Goal: Transaction & Acquisition: Purchase product/service

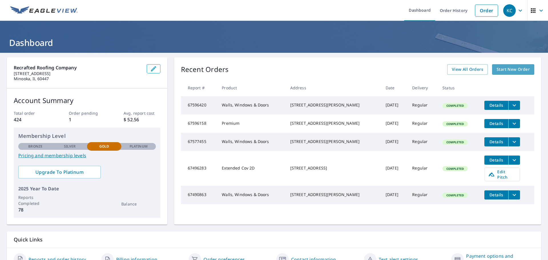
click at [390, 71] on span "Start New Order" at bounding box center [512, 69] width 33 height 7
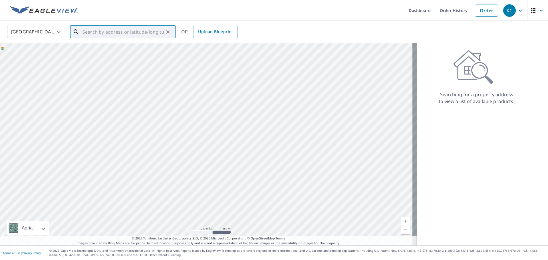
click at [108, 31] on input "text" at bounding box center [122, 32] width 81 height 16
click at [134, 55] on p "[GEOGRAPHIC_DATA]" at bounding box center [126, 55] width 90 height 6
type input "[STREET_ADDRESS][PERSON_NAME]"
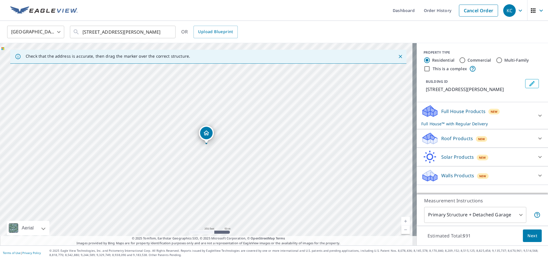
click at [390, 114] on p "Full House Products" at bounding box center [463, 111] width 44 height 7
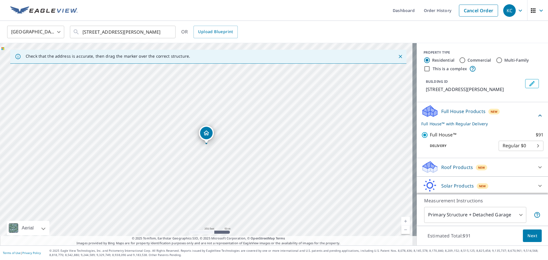
click at [390, 114] on p "Full House Products" at bounding box center [463, 111] width 44 height 7
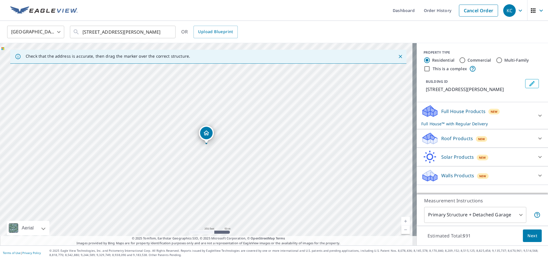
click at [390, 142] on div "Roof Products New" at bounding box center [477, 138] width 112 height 13
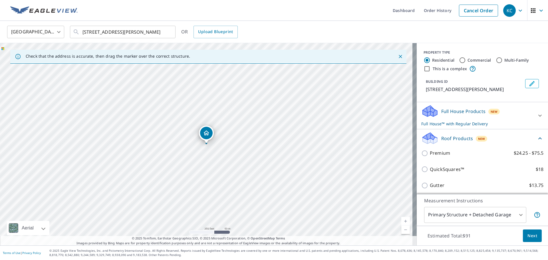
click at [390, 174] on div "QuickSquares™ $18" at bounding box center [482, 169] width 122 height 16
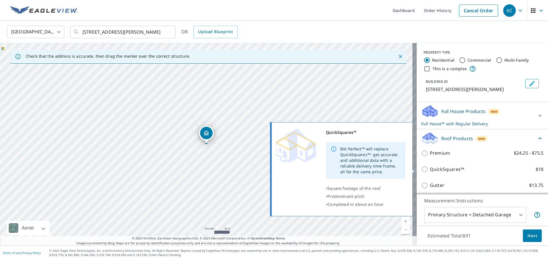
click at [390, 167] on p "QuickSquares™" at bounding box center [447, 169] width 34 height 7
click at [390, 167] on input "QuickSquares™ $18" at bounding box center [425, 169] width 9 height 7
checkbox input "true"
checkbox input "false"
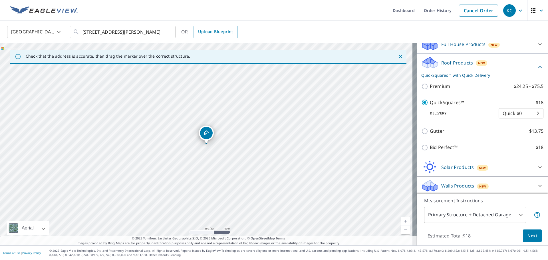
scroll to position [68, 0]
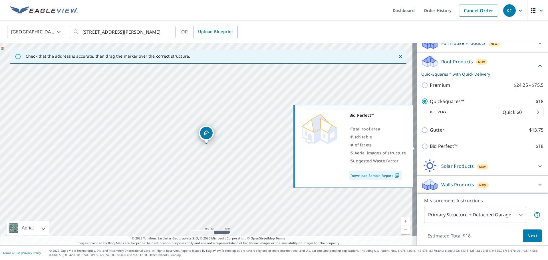
click at [390, 147] on p "Bid Perfect™" at bounding box center [444, 146] width 28 height 7
click at [390, 147] on input "Bid Perfect™ $18" at bounding box center [425, 146] width 9 height 7
checkbox input "true"
checkbox input "false"
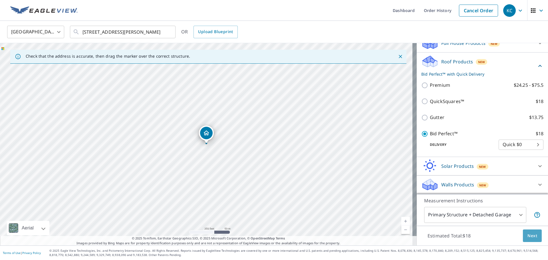
click at [390, 212] on span "Next" at bounding box center [532, 235] width 10 height 7
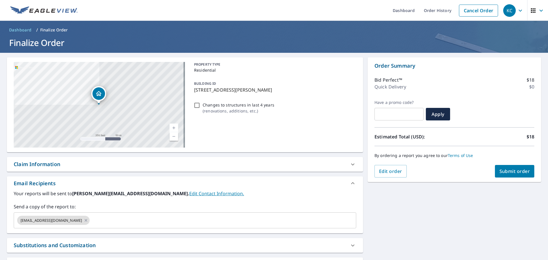
click at [189, 194] on link "Edit Contact Information." at bounding box center [216, 193] width 55 height 6
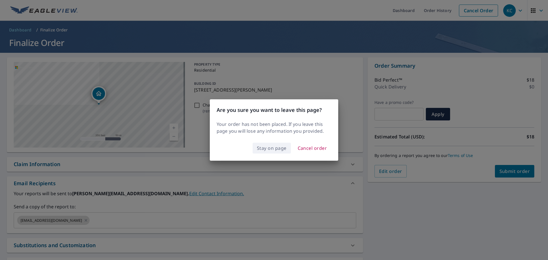
click at [272, 152] on span "Stay on page" at bounding box center [272, 148] width 30 height 8
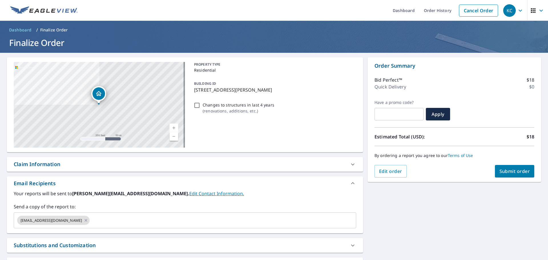
click at [390, 172] on span "Submit order" at bounding box center [514, 171] width 31 height 6
checkbox input "true"
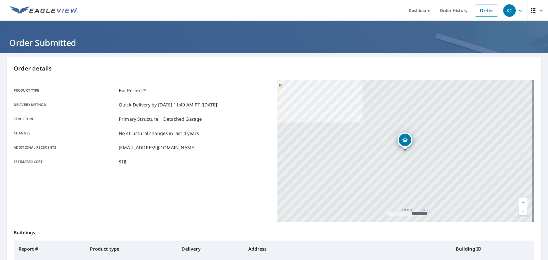
scroll to position [76, 0]
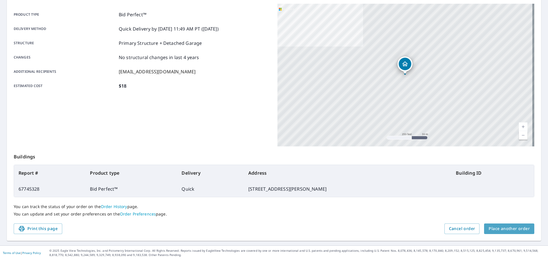
click at [390, 212] on span "Place another order" at bounding box center [508, 228] width 41 height 7
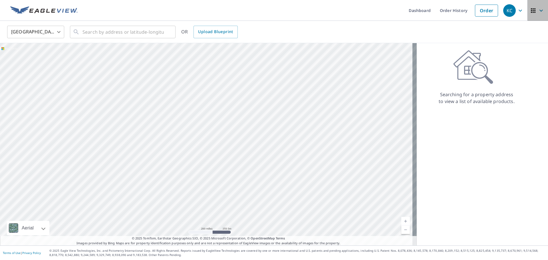
click at [390, 8] on icon "button" at bounding box center [532, 10] width 7 height 7
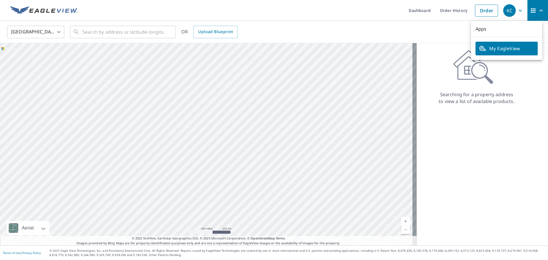
click at [390, 12] on icon "button" at bounding box center [520, 10] width 7 height 7
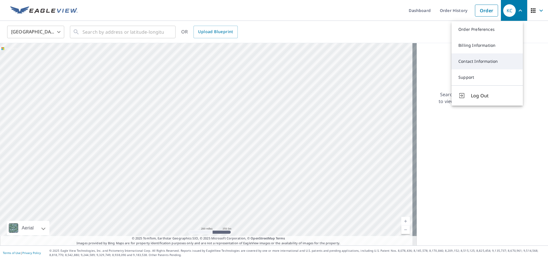
click at [390, 61] on link "Contact Information" at bounding box center [486, 61] width 71 height 16
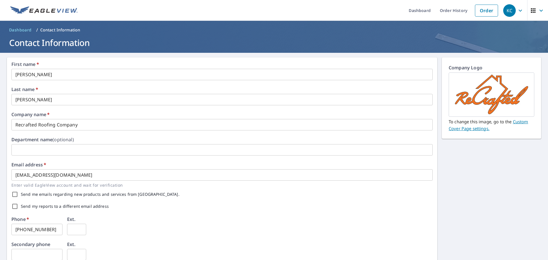
click at [390, 11] on icon "button" at bounding box center [520, 10] width 7 height 7
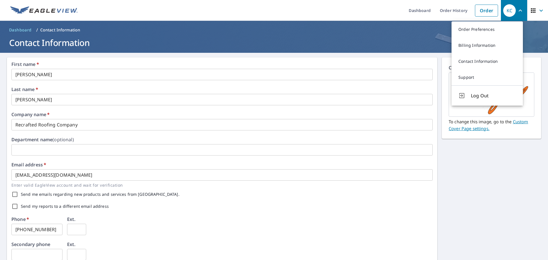
click at [390, 49] on link "Billing Information" at bounding box center [486, 45] width 71 height 16
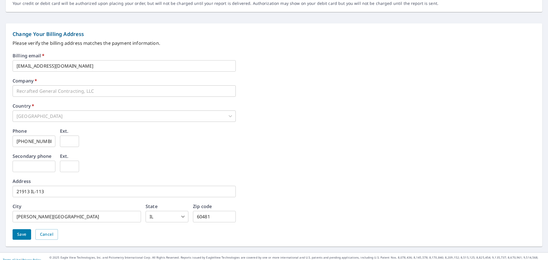
scroll to position [219, 0]
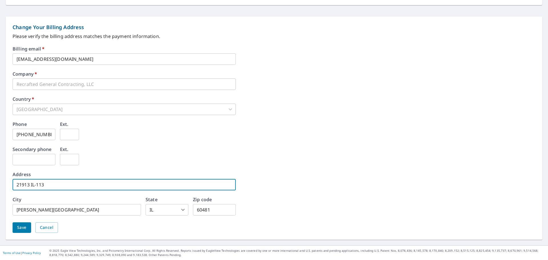
drag, startPoint x: 74, startPoint y: 187, endPoint x: -20, endPoint y: 182, distance: 94.0
click at [0, 182] on html "**********" at bounding box center [274, 130] width 548 height 260
type input "[STREET_ADDRESS]"
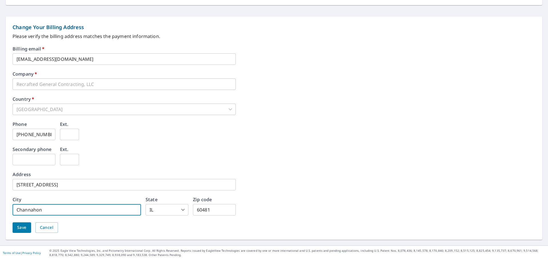
type input "Channahon"
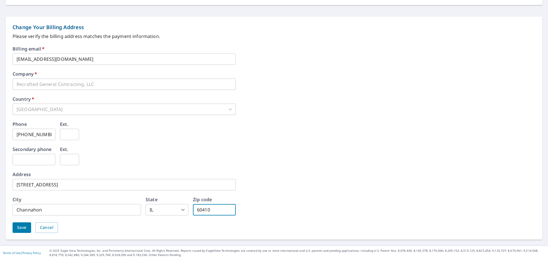
type input "60410"
click at [25, 212] on span "Save" at bounding box center [21, 227] width 9 height 7
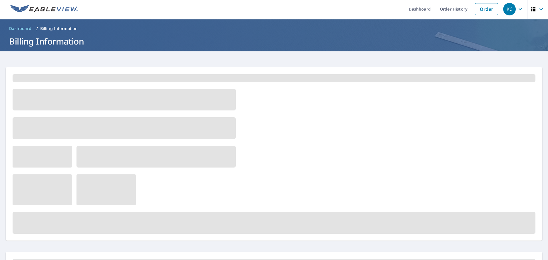
scroll to position [0, 0]
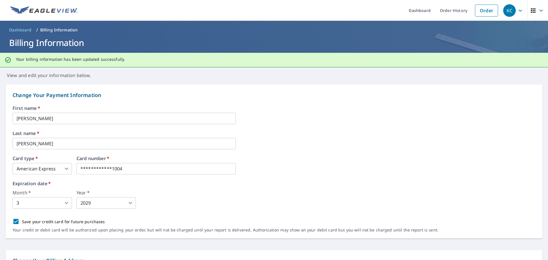
click at [390, 11] on span "KC" at bounding box center [514, 11] width 22 height 14
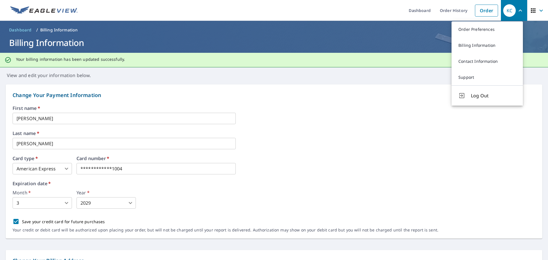
click at [390, 31] on link "Order Preferences" at bounding box center [486, 29] width 71 height 16
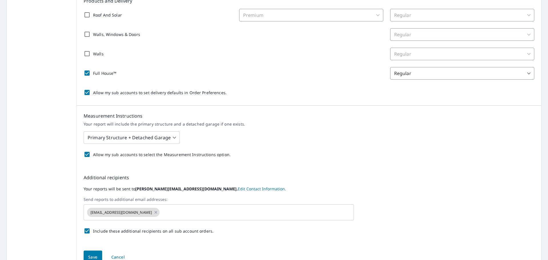
scroll to position [143, 0]
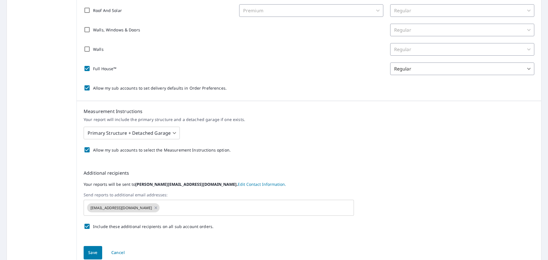
click at [238, 185] on link "Edit Contact Information." at bounding box center [262, 183] width 48 height 5
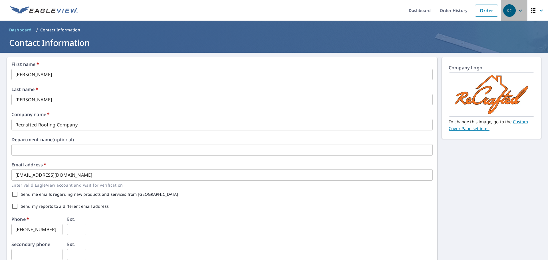
click at [390, 7] on div "KC" at bounding box center [509, 10] width 13 height 13
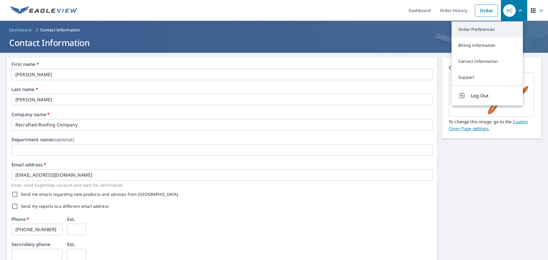
click at [390, 23] on link "Order Preferences" at bounding box center [486, 29] width 71 height 16
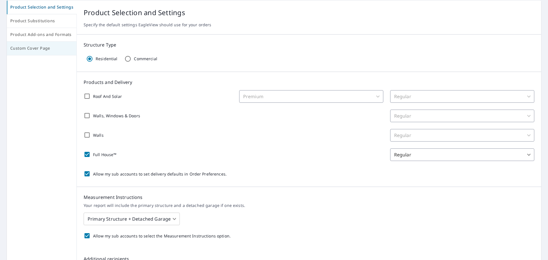
scroll to position [25, 0]
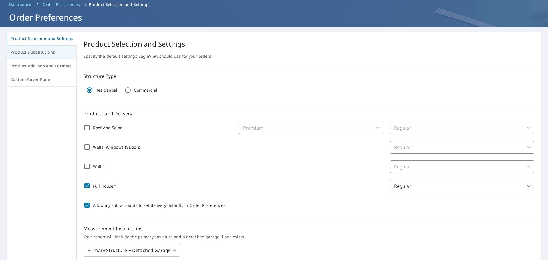
click at [41, 57] on button "Product Substitutions" at bounding box center [42, 53] width 70 height 14
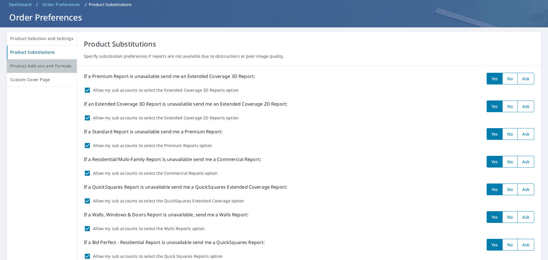
click at [48, 69] on span "Product Add-ons and Formats" at bounding box center [41, 65] width 63 height 7
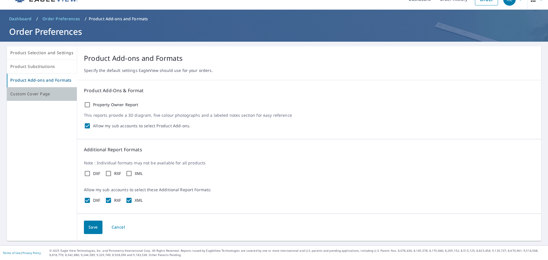
click at [56, 93] on span "Custom Cover Page" at bounding box center [41, 93] width 63 height 7
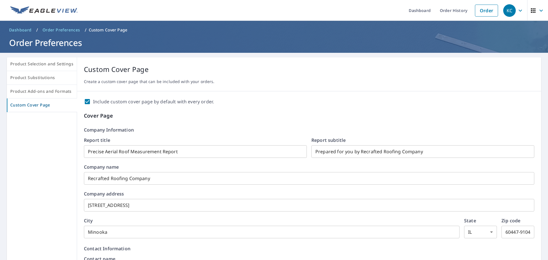
click at [390, 13] on icon "button" at bounding box center [532, 10] width 7 height 7
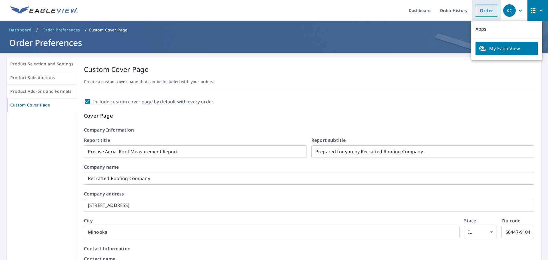
click at [390, 13] on link "Order" at bounding box center [486, 11] width 23 height 12
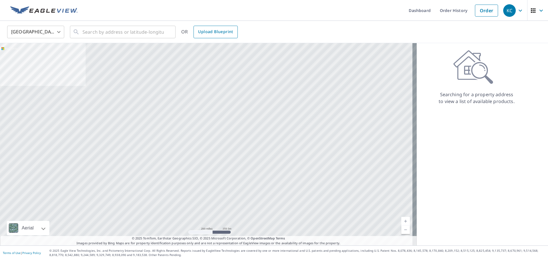
click at [213, 37] on link "Upload Blueprint" at bounding box center [215, 32] width 44 height 13
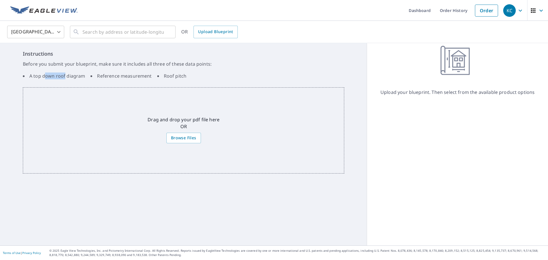
drag, startPoint x: 45, startPoint y: 79, endPoint x: 64, endPoint y: 83, distance: 19.8
click at [64, 83] on div "Instructions Before you submit your blueprint, make sure it includes all three …" at bounding box center [183, 144] width 367 height 202
